Goal: Task Accomplishment & Management: Complete application form

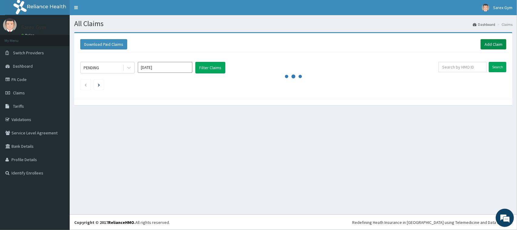
click at [489, 44] on link "Add Claim" at bounding box center [494, 44] width 26 height 10
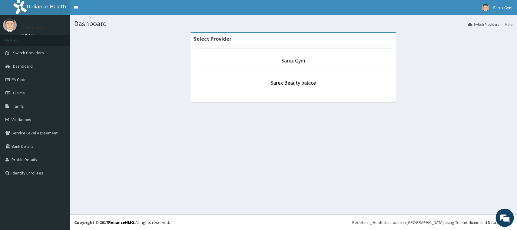
click at [305, 57] on p "Sarex Gym" at bounding box center [294, 61] width 200 height 8
click at [302, 58] on link "Sarex Gym" at bounding box center [293, 60] width 24 height 7
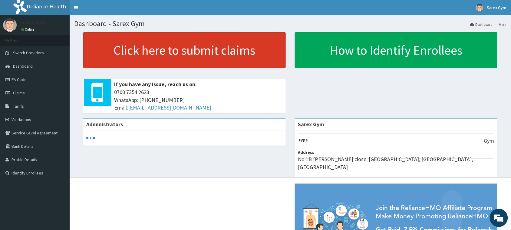
click at [253, 42] on link "Click here to submit claims" at bounding box center [184, 50] width 203 height 36
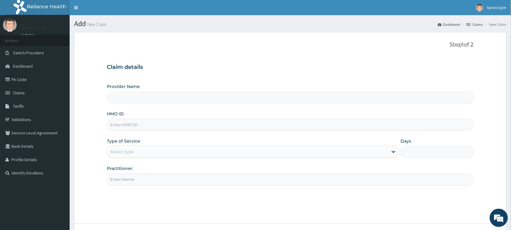
type input "Sarex Gym"
type input "1"
click at [180, 124] on input "HMO ID" at bounding box center [290, 125] width 367 height 12
type input "NBC/11330/A"
click at [148, 181] on input "Practitioner" at bounding box center [290, 179] width 367 height 12
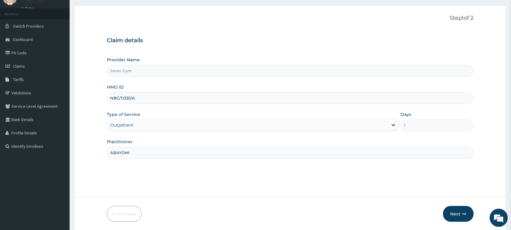
scroll to position [48, 0]
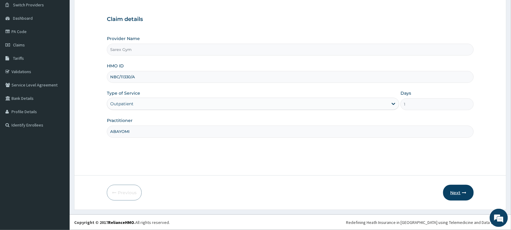
type input "ABAYOMI"
click at [454, 192] on button "Next" at bounding box center [459, 192] width 31 height 16
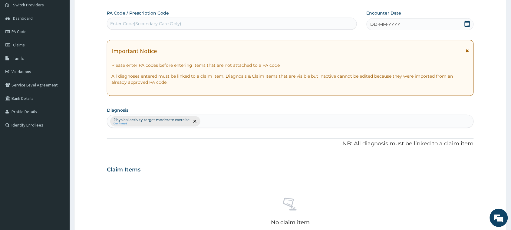
click at [454, 192] on div "No claim item" at bounding box center [290, 213] width 367 height 70
click at [213, 23] on div "Enter Code(Secondary Care Only)" at bounding box center [232, 24] width 250 height 10
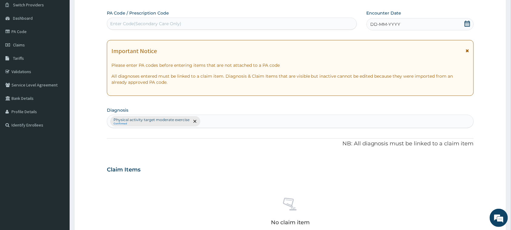
click at [213, 23] on div "Enter Code(Secondary Care Only)" at bounding box center [232, 24] width 250 height 10
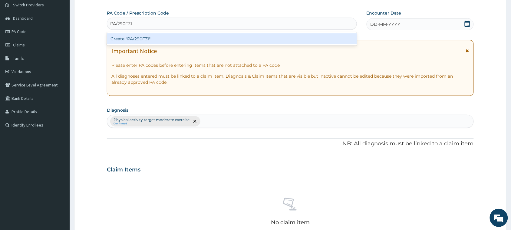
type input "PA/290F31"
click at [208, 48] on div "PA Code / Prescription Code option Create "PA/290F31" focused, 1 of 1. 1 result…" at bounding box center [290, 167] width 367 height 315
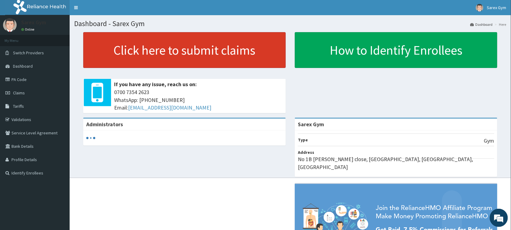
click at [178, 52] on link "Click here to submit claims" at bounding box center [184, 50] width 203 height 36
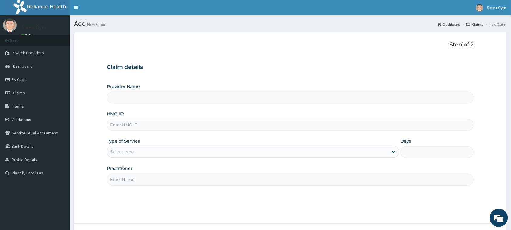
click at [149, 128] on input "HMO ID" at bounding box center [290, 125] width 367 height 12
type input "Sarex Gym"
type input "1"
type input "PAY/10285/A"
click at [123, 175] on input "Practitioner" at bounding box center [290, 179] width 367 height 12
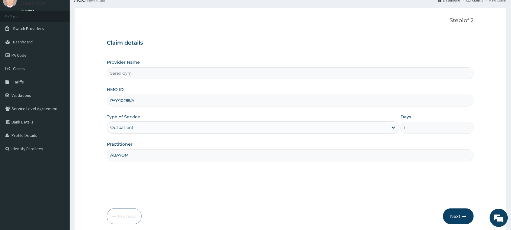
scroll to position [48, 0]
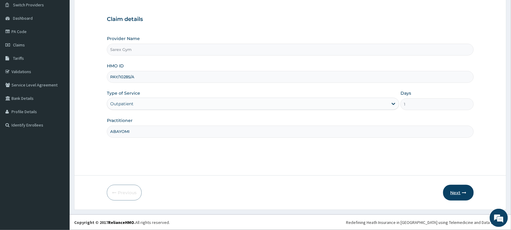
type input "ABAYOMI"
click at [460, 191] on button "Next" at bounding box center [459, 192] width 31 height 16
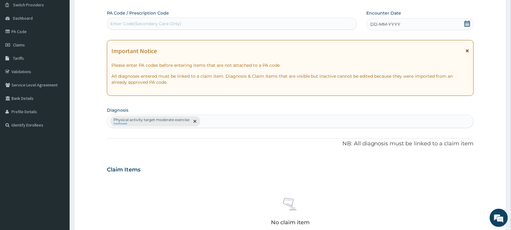
click at [226, 19] on div "Enter Code(Secondary Care Only)" at bounding box center [232, 24] width 250 height 10
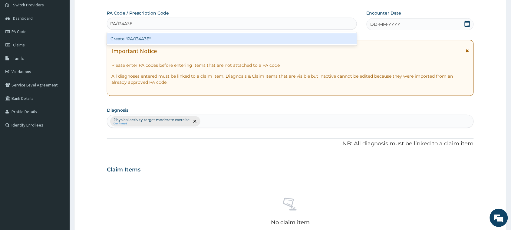
type input "PA/134A3E"
click at [223, 48] on div "PA Code / Prescription Code option Create "PA/134A3E" focused, 1 of 1. 1 result…" at bounding box center [290, 167] width 367 height 315
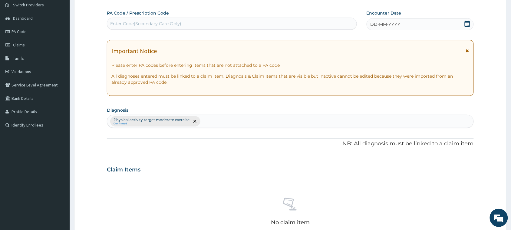
click at [243, 23] on div "Enter Code(Secondary Care Only)" at bounding box center [232, 24] width 250 height 10
type input "PA/134A3E"
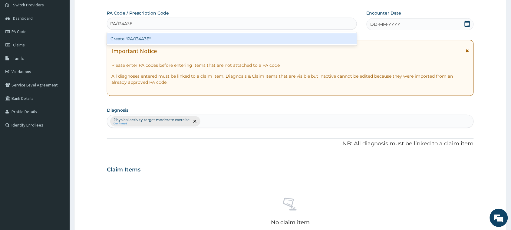
click at [240, 39] on div "Create "PA/134A3E"" at bounding box center [232, 38] width 250 height 11
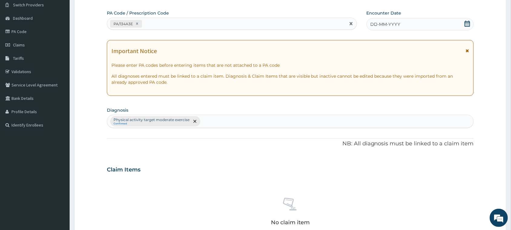
click at [376, 20] on div "DD-MM-YYYY" at bounding box center [420, 24] width 107 height 12
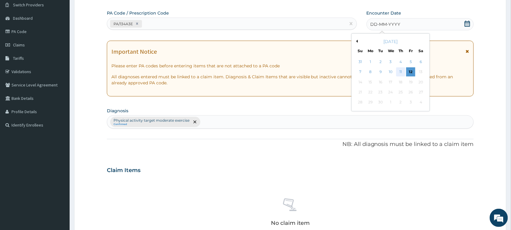
click at [399, 75] on div "11" at bounding box center [401, 72] width 9 height 9
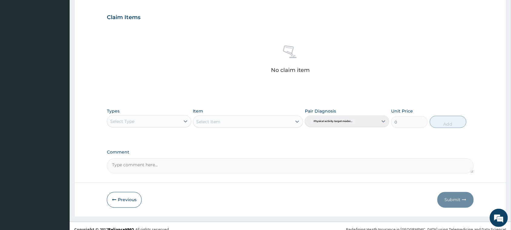
scroll to position [208, 0]
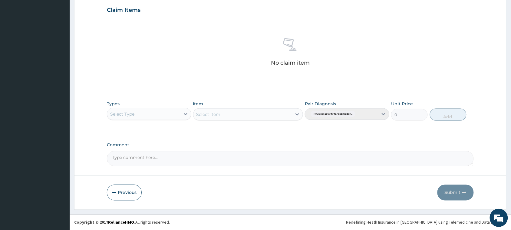
click at [138, 105] on div "Types Select Type" at bounding box center [149, 111] width 85 height 20
click at [141, 115] on div "Select Type" at bounding box center [143, 114] width 73 height 10
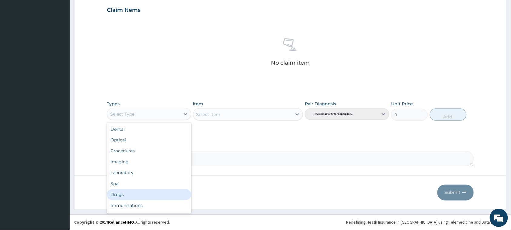
scroll to position [20, 0]
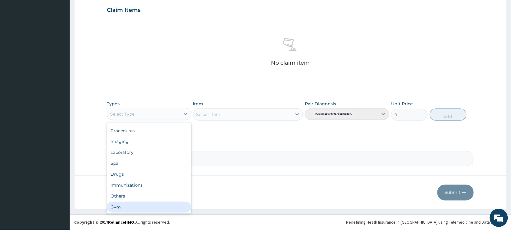
click at [132, 212] on div "Gym" at bounding box center [149, 206] width 85 height 11
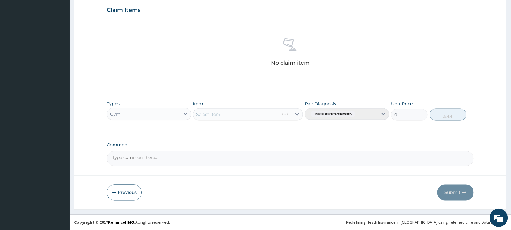
click at [234, 108] on div "Select Item" at bounding box center [248, 114] width 110 height 12
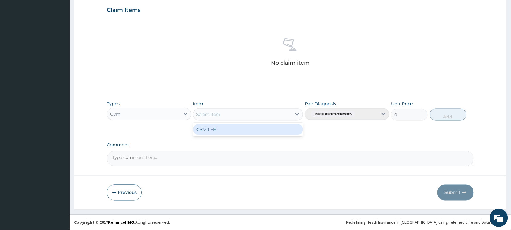
click at [234, 108] on div "Select Item" at bounding box center [248, 114] width 110 height 12
click at [237, 135] on div "GYM FEE" at bounding box center [248, 129] width 110 height 13
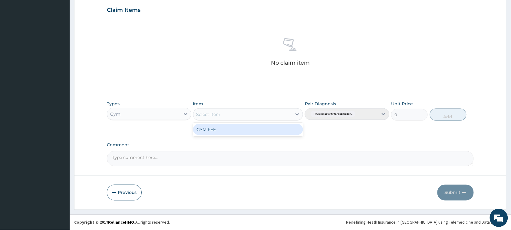
click at [237, 135] on div "GYM FEE" at bounding box center [248, 129] width 110 height 13
click at [238, 126] on div "GYM FEE" at bounding box center [248, 129] width 110 height 11
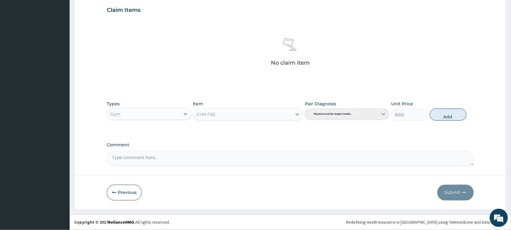
click at [238, 126] on div "Types Gym Item option GYM FEE, selected. Select is focused ,type to refine list…" at bounding box center [290, 115] width 367 height 35
click at [437, 119] on button "Add" at bounding box center [448, 114] width 37 height 12
type input "0"
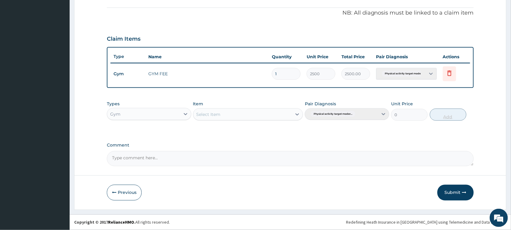
scroll to position [178, 0]
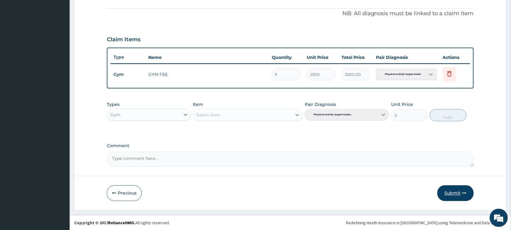
click at [458, 194] on button "Submit" at bounding box center [456, 193] width 36 height 16
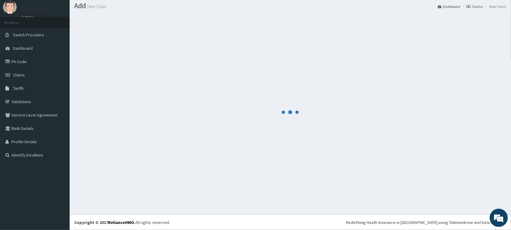
scroll to position [18, 0]
click at [458, 194] on div at bounding box center [290, 112] width 433 height 195
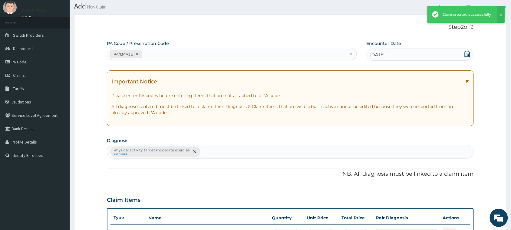
scroll to position [178, 0]
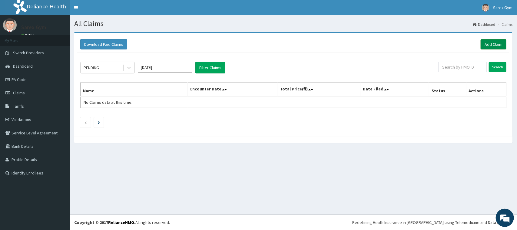
click at [499, 46] on link "Add Claim" at bounding box center [494, 44] width 26 height 10
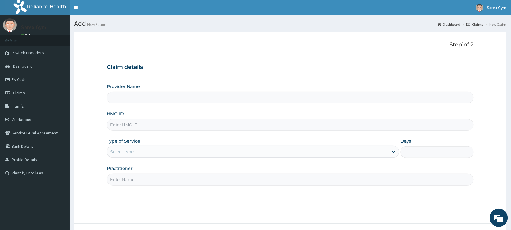
click at [201, 128] on input "HMO ID" at bounding box center [290, 125] width 367 height 12
type input "TLF/"
type input "Sarex Gym"
type input "1"
type input "TLF/10014/A"
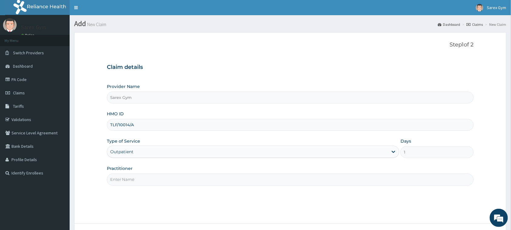
click at [169, 183] on input "Practitioner" at bounding box center [290, 179] width 367 height 12
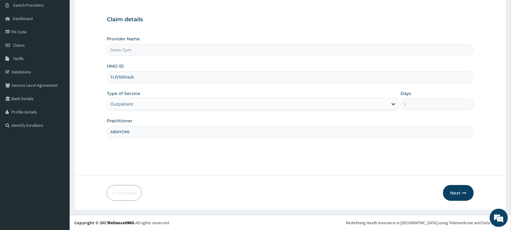
scroll to position [48, 0]
type input "ABAYOMI"
click at [454, 192] on button "Next" at bounding box center [459, 192] width 31 height 16
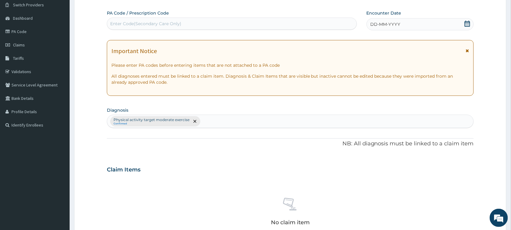
click at [235, 18] on div "Enter Code(Secondary Care Only)" at bounding box center [232, 24] width 250 height 12
type input "PA/1BFC20"
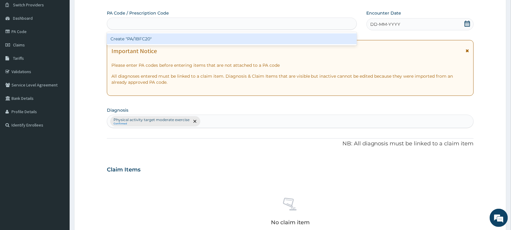
click at [226, 29] on div "PA/1BFC20" at bounding box center [232, 24] width 250 height 12
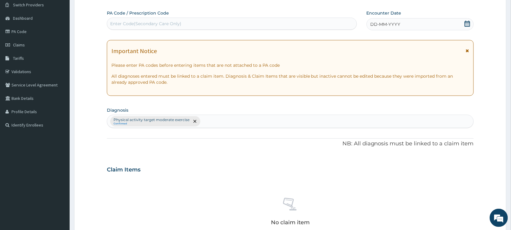
click at [226, 29] on div "Enter Code(Secondary Care Only)" at bounding box center [232, 24] width 250 height 12
click at [226, 22] on div "Enter Code(Secondary Care Only)" at bounding box center [232, 24] width 250 height 10
type input "PA/1BFC20"
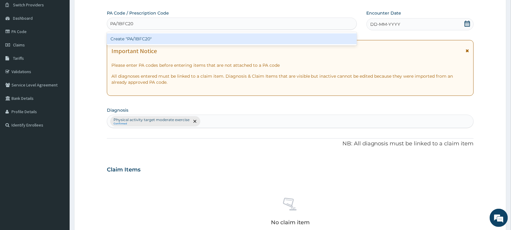
click at [225, 37] on div "Create "PA/1BFC20"" at bounding box center [232, 38] width 250 height 11
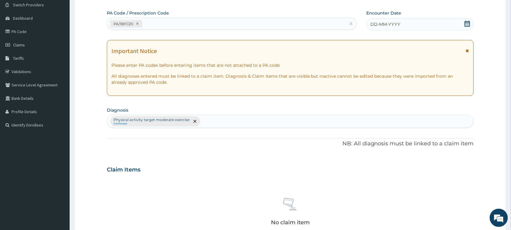
click at [388, 21] on span "DD-MM-YYYY" at bounding box center [386, 24] width 30 height 6
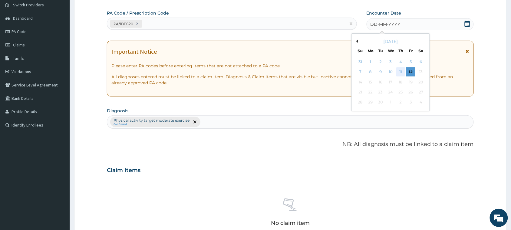
click at [398, 68] on div "11" at bounding box center [401, 72] width 9 height 9
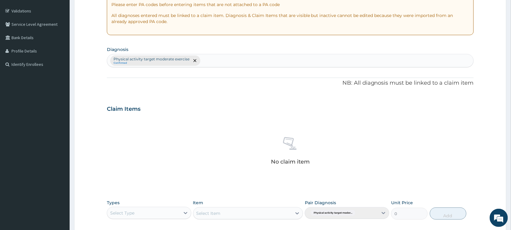
scroll to position [208, 0]
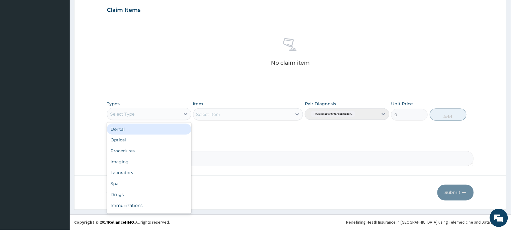
click at [163, 114] on div "Select Type" at bounding box center [143, 114] width 73 height 10
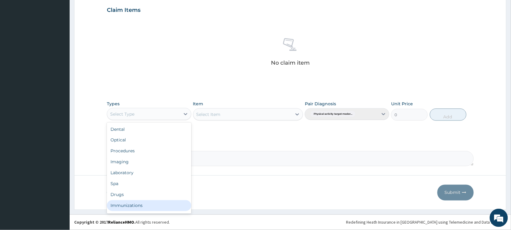
scroll to position [20, 0]
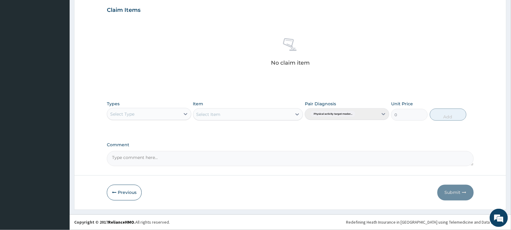
click at [156, 227] on footer "Redefining Heath Insurance in Africa using Telemedicine and Data Science! Copyr…" at bounding box center [291, 221] width 442 height 15
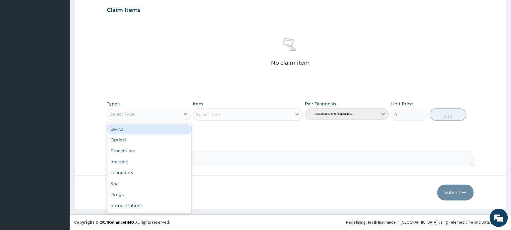
click at [170, 118] on div "Select Type" at bounding box center [143, 114] width 73 height 10
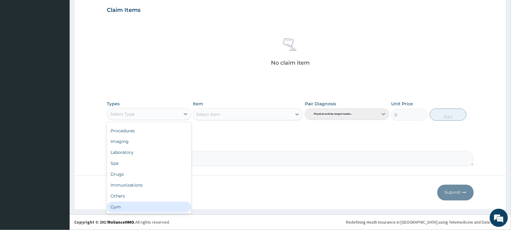
click at [166, 204] on div "Gym" at bounding box center [149, 206] width 85 height 11
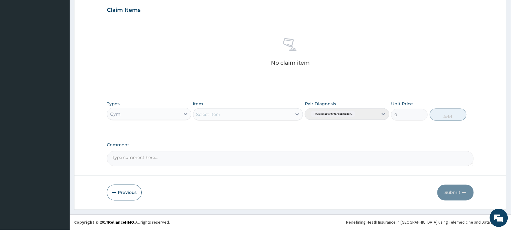
click at [279, 120] on div "Select Item" at bounding box center [248, 114] width 110 height 12
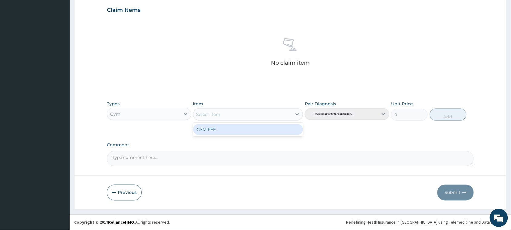
click at [278, 130] on div "GYM FEE" at bounding box center [248, 129] width 110 height 11
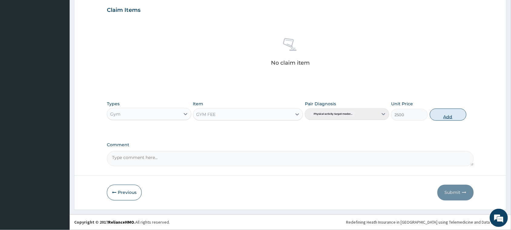
click at [442, 111] on button "Add" at bounding box center [448, 114] width 37 height 12
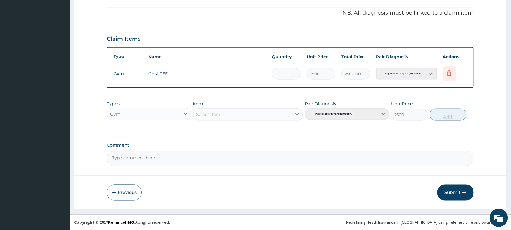
type input "0"
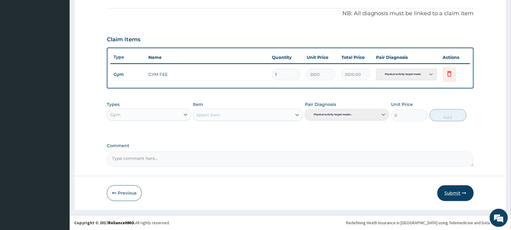
click at [456, 198] on button "Submit" at bounding box center [456, 193] width 36 height 16
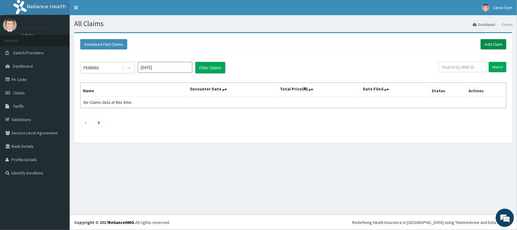
click at [503, 41] on link "Add Claim" at bounding box center [494, 44] width 26 height 10
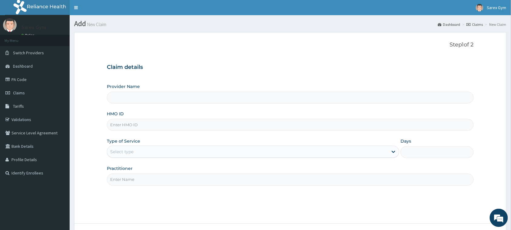
click at [268, 126] on input "HMO ID" at bounding box center [290, 125] width 367 height 12
type input "[DEMOGRAPHIC_DATA]"
type input "Sarex Gym"
type input "[DEMOGRAPHIC_DATA]/"
type input "1"
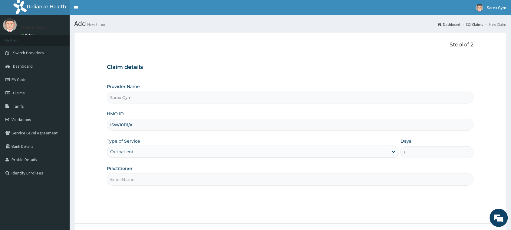
type input "ISW/10111/A"
click at [241, 177] on input "Practitioner" at bounding box center [290, 179] width 367 height 12
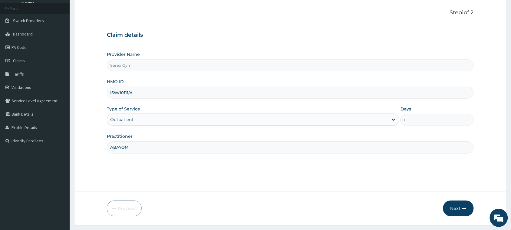
scroll to position [48, 0]
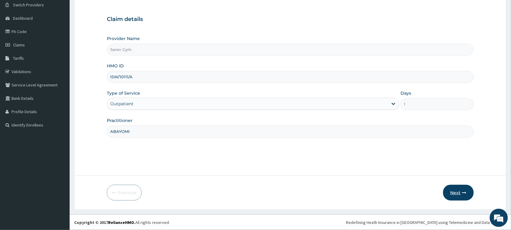
type input "ABAYOMI"
click at [456, 191] on button "Next" at bounding box center [459, 192] width 31 height 16
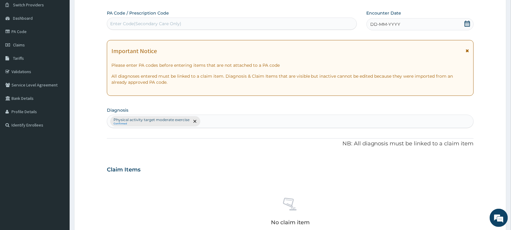
click at [237, 21] on div "Enter Code(Secondary Care Only)" at bounding box center [232, 24] width 250 height 10
type input "PA/6AB6F3"
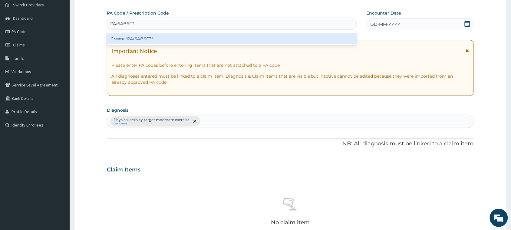
click at [233, 36] on div "Create "PA/6AB6F3"" at bounding box center [232, 38] width 250 height 11
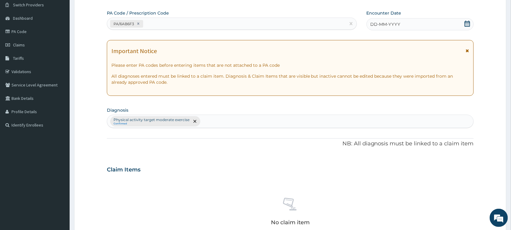
click at [394, 25] on span "DD-MM-YYYY" at bounding box center [386, 24] width 30 height 6
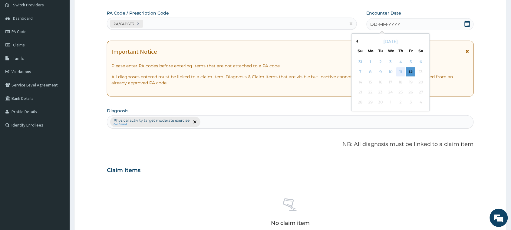
click at [401, 73] on div "11" at bounding box center [401, 72] width 9 height 9
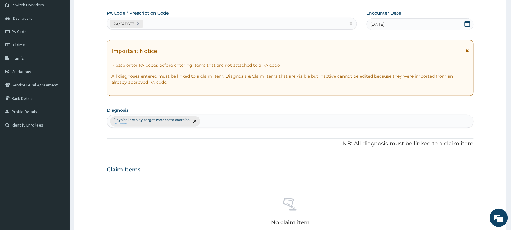
scroll to position [208, 0]
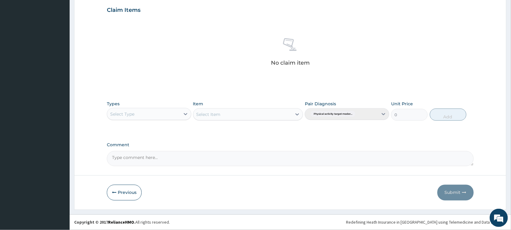
click at [120, 115] on div "Select Type" at bounding box center [122, 114] width 24 height 6
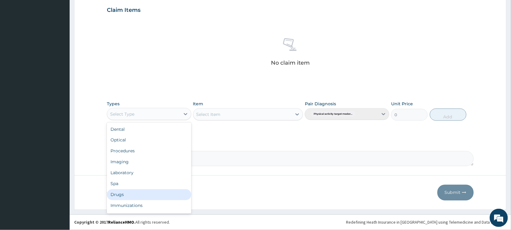
scroll to position [20, 0]
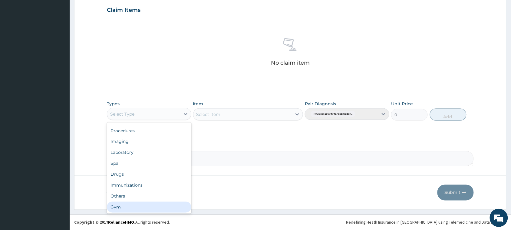
click at [121, 207] on div "Gym" at bounding box center [149, 206] width 85 height 11
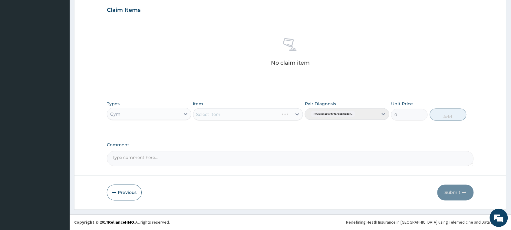
click at [223, 108] on div "Select Item" at bounding box center [248, 114] width 110 height 12
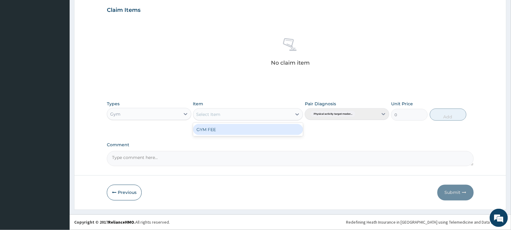
click at [223, 108] on div "Select Item" at bounding box center [248, 114] width 110 height 12
click at [226, 127] on div "GYM FEE" at bounding box center [248, 129] width 110 height 11
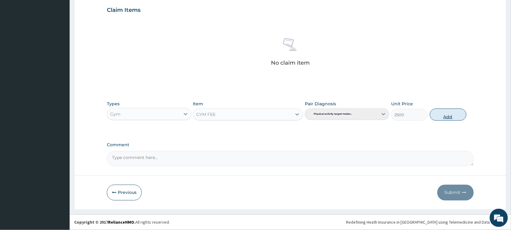
click at [446, 116] on button "Add" at bounding box center [448, 114] width 37 height 12
type input "0"
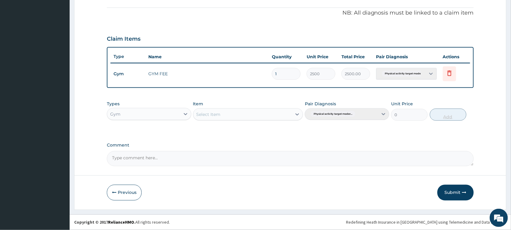
scroll to position [178, 0]
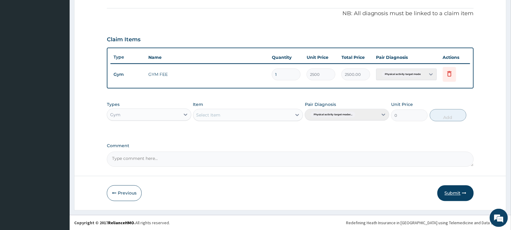
click at [452, 190] on button "Submit" at bounding box center [456, 193] width 36 height 16
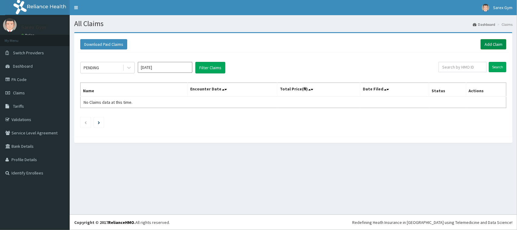
click at [490, 42] on link "Add Claim" at bounding box center [494, 44] width 26 height 10
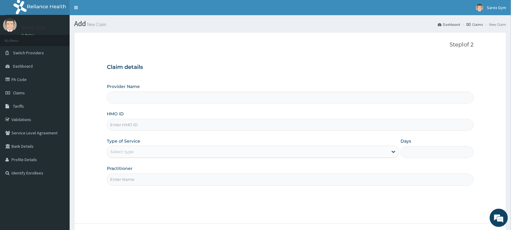
click at [237, 128] on input "HMO ID" at bounding box center [290, 125] width 367 height 12
type input "SB"
type input "Sarex Gym"
type input "1"
type input "SBL/10415/A"
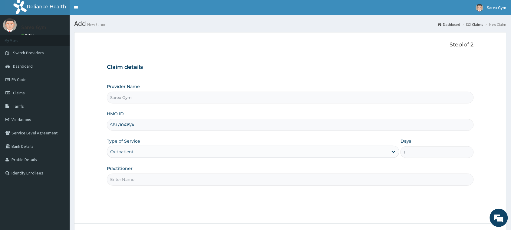
click at [195, 177] on input "Practitioner" at bounding box center [290, 179] width 367 height 12
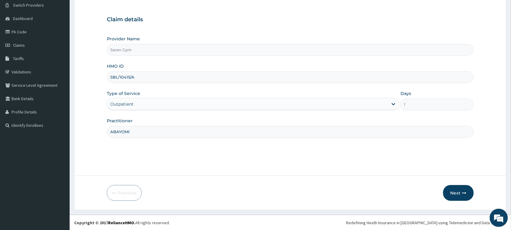
scroll to position [48, 0]
type input "ABAYOMI"
click at [459, 187] on button "Next" at bounding box center [459, 192] width 31 height 16
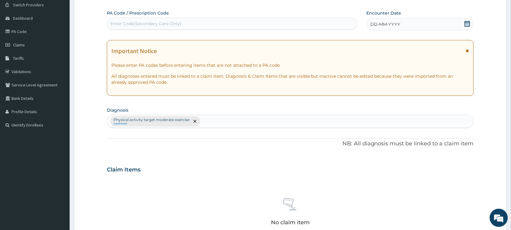
click at [246, 25] on div "Enter Code(Secondary Care Only)" at bounding box center [232, 24] width 250 height 10
type input "PA/97E088"
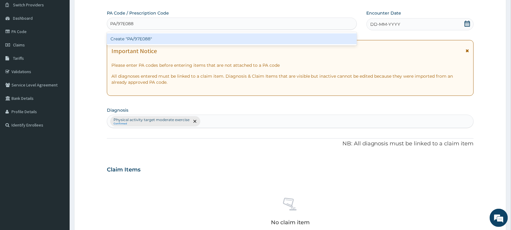
click at [246, 37] on div "Create "PA/97E088"" at bounding box center [232, 38] width 250 height 11
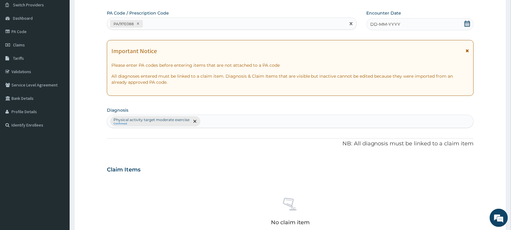
click at [374, 23] on span "DD-MM-YYYY" at bounding box center [386, 24] width 30 height 6
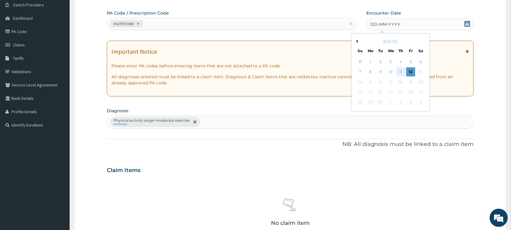
click at [402, 70] on div "11" at bounding box center [401, 72] width 9 height 9
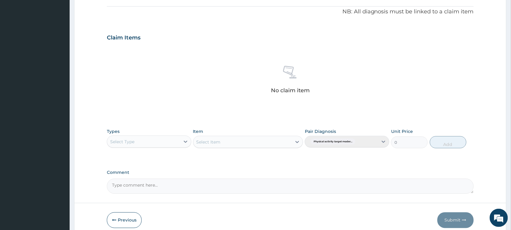
scroll to position [208, 0]
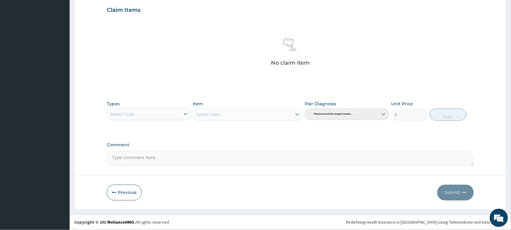
click at [161, 116] on div "Select Type" at bounding box center [143, 114] width 73 height 10
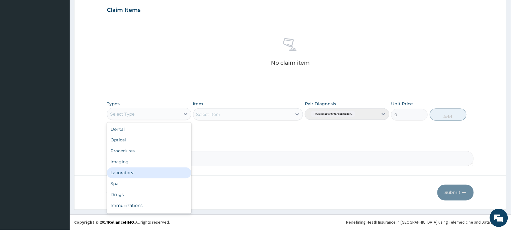
scroll to position [20, 0]
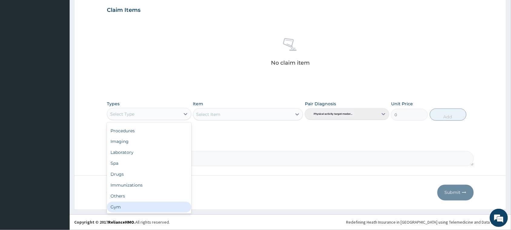
click at [151, 211] on div "Gym" at bounding box center [149, 206] width 85 height 11
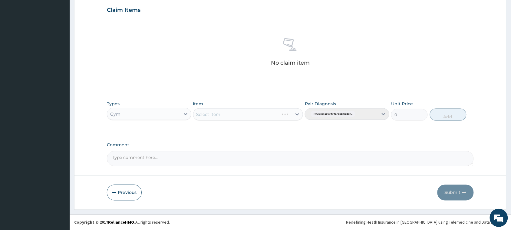
click at [248, 113] on div "Select Item" at bounding box center [248, 114] width 110 height 12
click at [248, 113] on div "Select Item" at bounding box center [243, 114] width 99 height 10
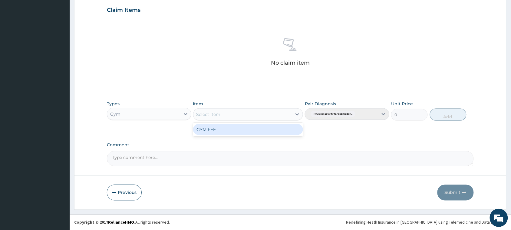
click at [248, 113] on div "Select Item" at bounding box center [243, 114] width 99 height 10
click at [249, 126] on div "GYM FEE" at bounding box center [248, 129] width 110 height 11
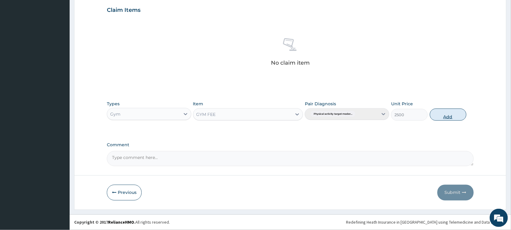
click at [435, 118] on button "Add" at bounding box center [448, 114] width 37 height 12
type input "0"
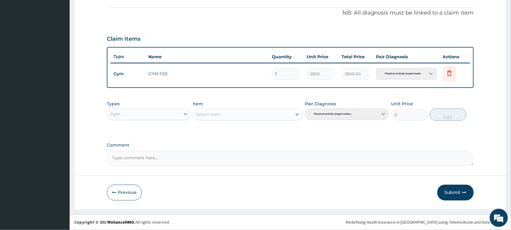
scroll to position [178, 0]
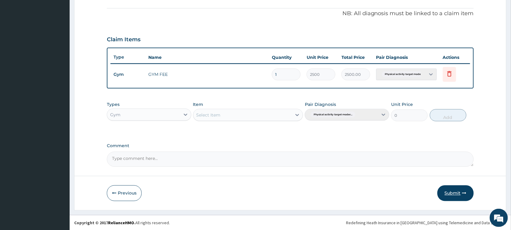
click at [459, 195] on button "Submit" at bounding box center [456, 193] width 36 height 16
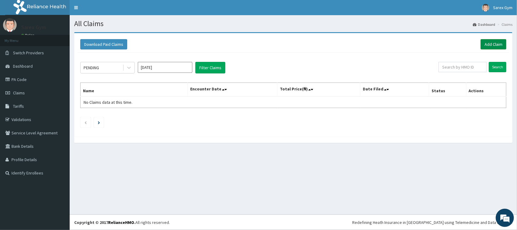
click at [493, 45] on link "Add Claim" at bounding box center [494, 44] width 26 height 10
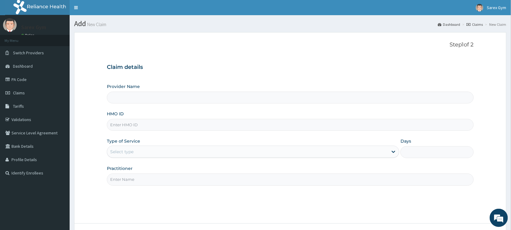
type input "Sarex Gym"
type input "1"
click at [461, 24] on link "Dashboard" at bounding box center [449, 24] width 22 height 5
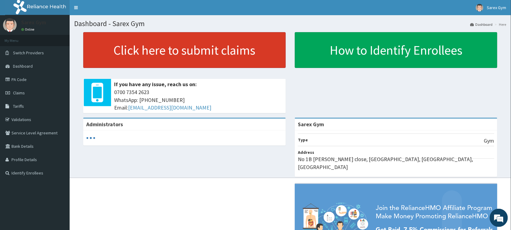
click at [127, 63] on link "Click here to submit claims" at bounding box center [184, 50] width 203 height 36
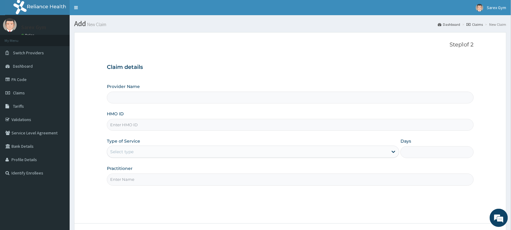
click at [311, 125] on input "HMO ID" at bounding box center [290, 125] width 367 height 12
type input "N"
type input "Sarex Gym"
type input "NB"
type input "1"
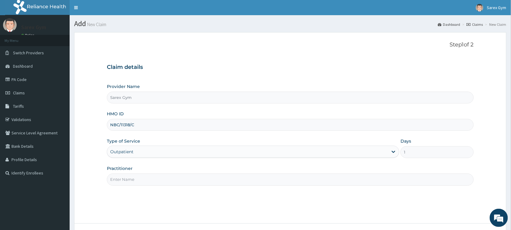
type input "NBC/11318/C"
click at [222, 177] on input "Practitioner" at bounding box center [290, 179] width 367 height 12
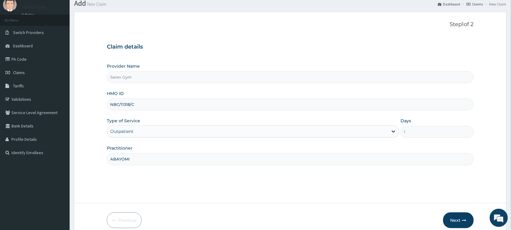
scroll to position [48, 0]
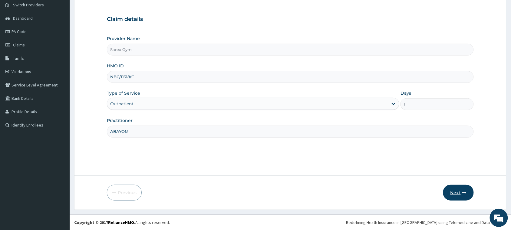
type input "ABAYOMI"
click at [453, 189] on button "Next" at bounding box center [459, 192] width 31 height 16
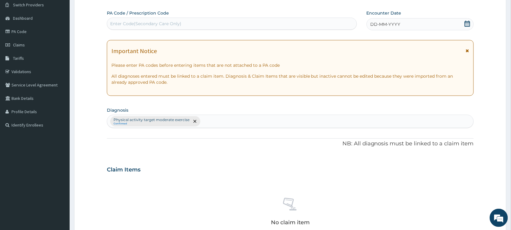
click at [280, 20] on div "Enter Code(Secondary Care Only)" at bounding box center [232, 24] width 250 height 10
type input "PA/3FOFDA"
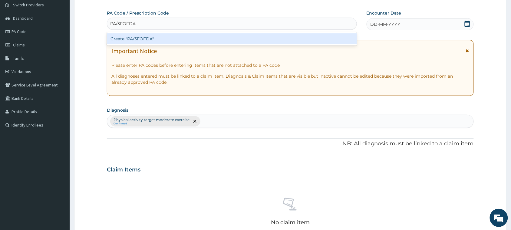
click at [261, 42] on div "Create "PA/3FOFDA"" at bounding box center [232, 38] width 250 height 11
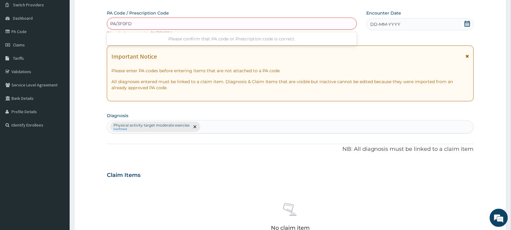
type input "PA/3F0FDA"
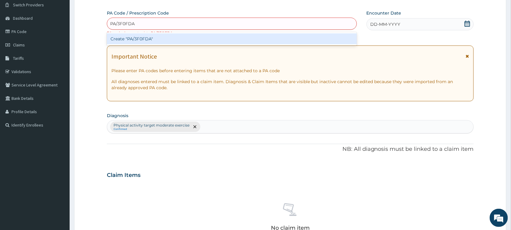
click at [274, 34] on div "Create "PA/3F0FDA"" at bounding box center [232, 38] width 250 height 11
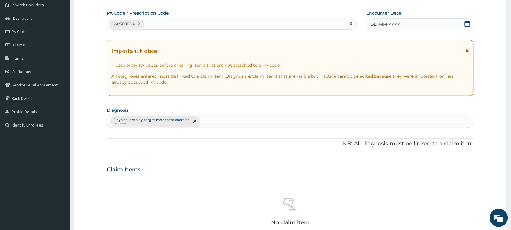
click at [380, 20] on div "DD-MM-YYYY" at bounding box center [420, 24] width 107 height 12
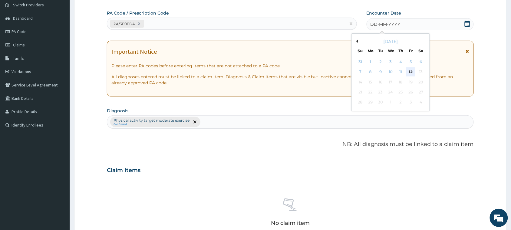
click at [414, 71] on div "12" at bounding box center [411, 72] width 9 height 9
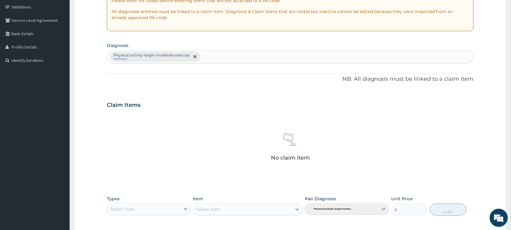
scroll to position [208, 0]
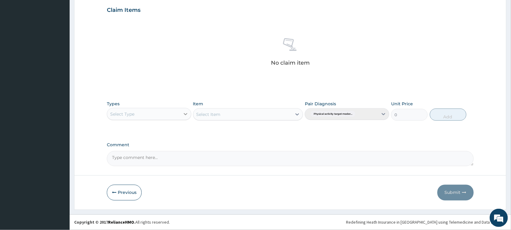
click at [181, 110] on div at bounding box center [185, 113] width 11 height 11
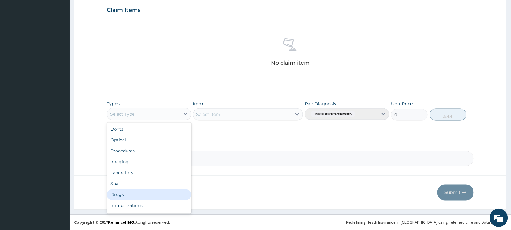
scroll to position [20, 0]
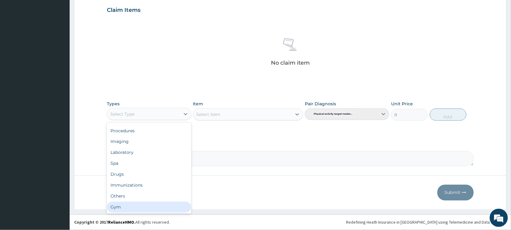
click at [152, 212] on div "Gym" at bounding box center [149, 206] width 85 height 11
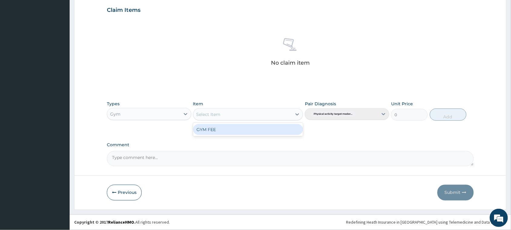
click at [263, 119] on div "Select Item" at bounding box center [243, 114] width 99 height 10
click at [263, 130] on div "GYM FEE" at bounding box center [248, 129] width 110 height 11
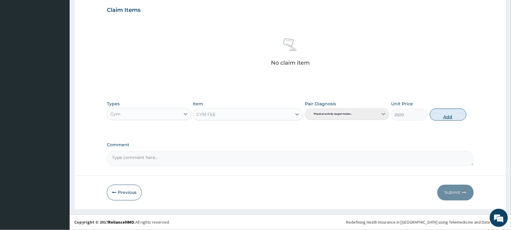
click at [442, 119] on button "Add" at bounding box center [448, 114] width 37 height 12
type input "0"
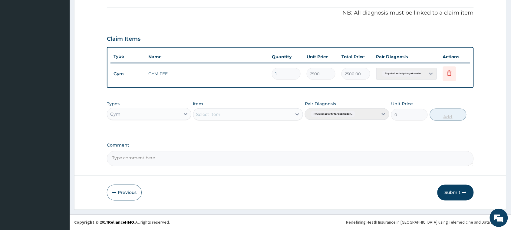
scroll to position [178, 0]
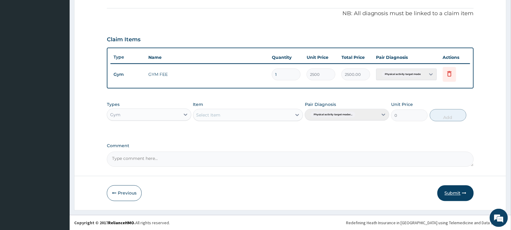
click at [454, 190] on button "Submit" at bounding box center [456, 193] width 36 height 16
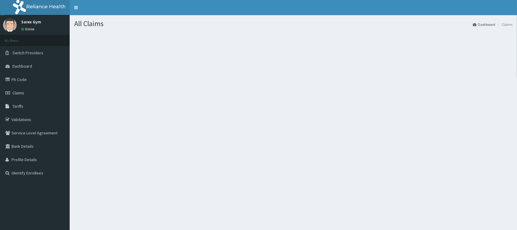
click at [43, 41] on li "My Menu" at bounding box center [35, 40] width 70 height 11
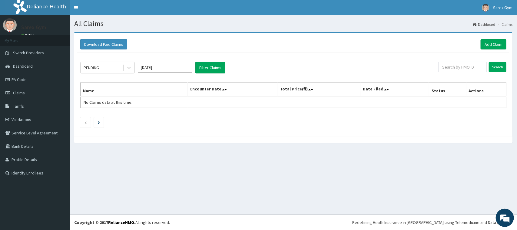
click at [187, 36] on div "Download Paid Claims Add Claim" at bounding box center [293, 44] width 432 height 17
click at [454, 67] on input "text" at bounding box center [463, 67] width 48 height 10
